Goal: Navigation & Orientation: Find specific page/section

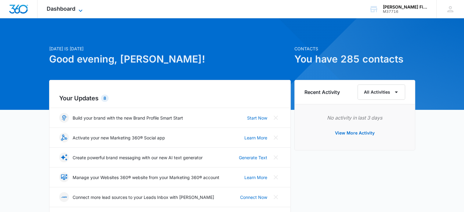
click at [67, 6] on span "Dashboard" at bounding box center [61, 8] width 29 height 6
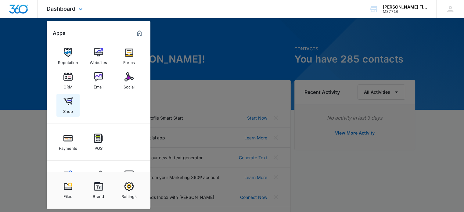
click at [68, 105] on img at bounding box center [67, 101] width 9 height 9
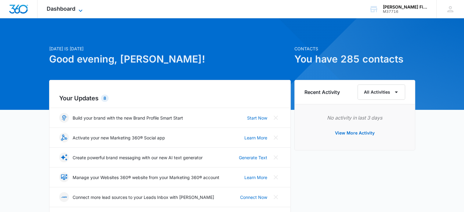
click at [74, 7] on span "Dashboard" at bounding box center [61, 8] width 29 height 6
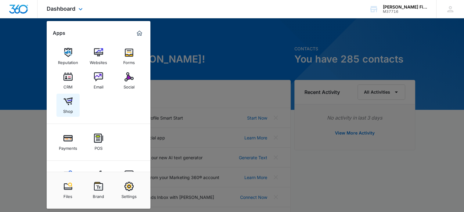
click at [67, 102] on img at bounding box center [67, 101] width 9 height 9
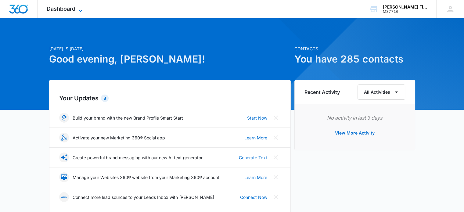
click at [66, 7] on span "Dashboard" at bounding box center [61, 8] width 29 height 6
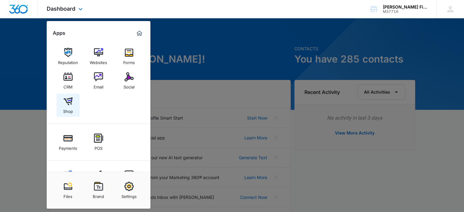
click at [70, 102] on img at bounding box center [67, 101] width 9 height 9
